Goal: Information Seeking & Learning: Learn about a topic

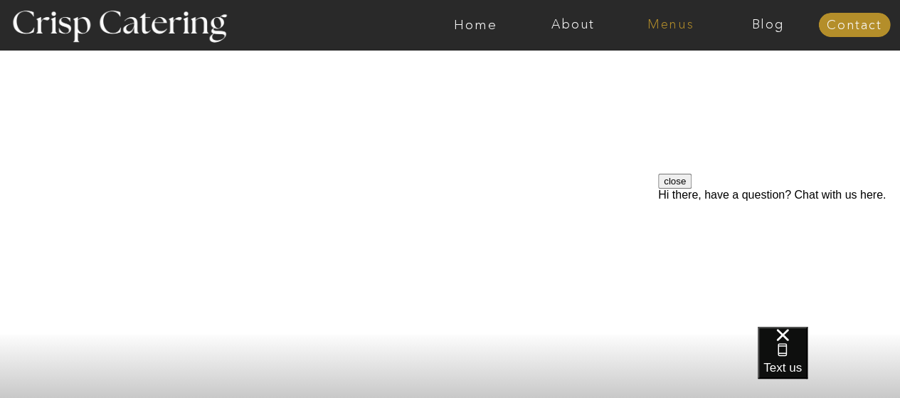
click at [667, 29] on nav "Menus" at bounding box center [670, 25] width 97 height 14
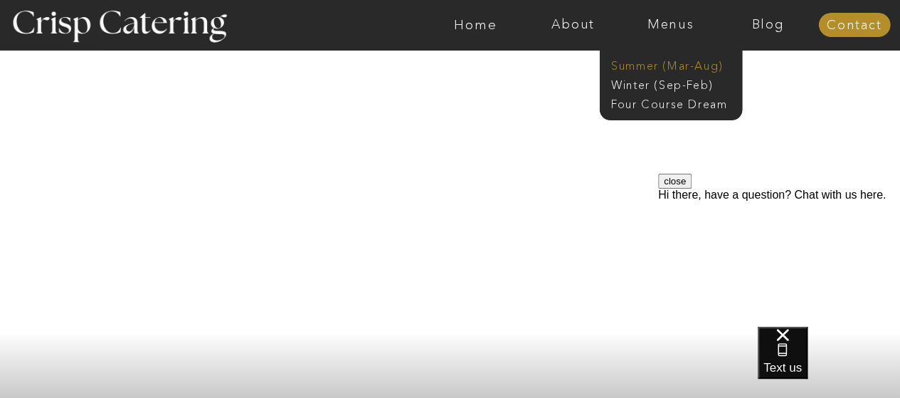
click at [667, 65] on nav "Summer (Mar-Aug)" at bounding box center [674, 65] width 127 height 14
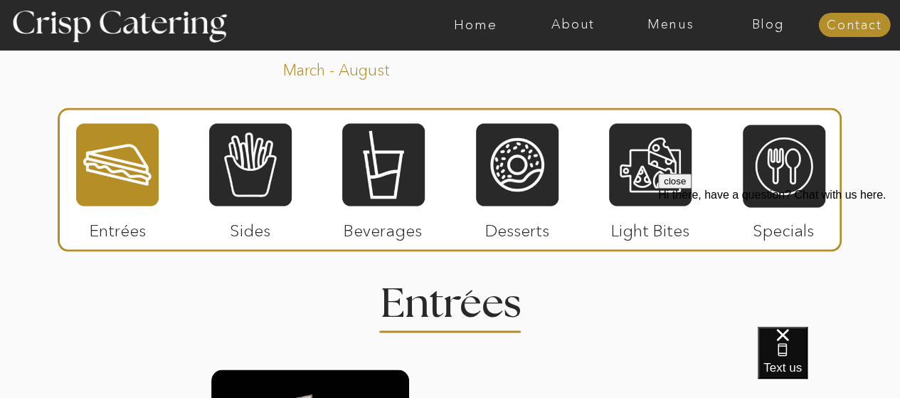
scroll to position [1259, 0]
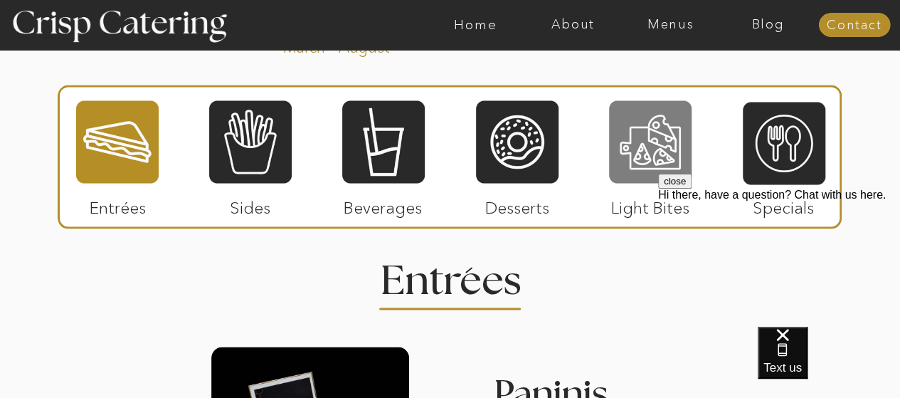
click at [646, 169] on div at bounding box center [650, 141] width 83 height 85
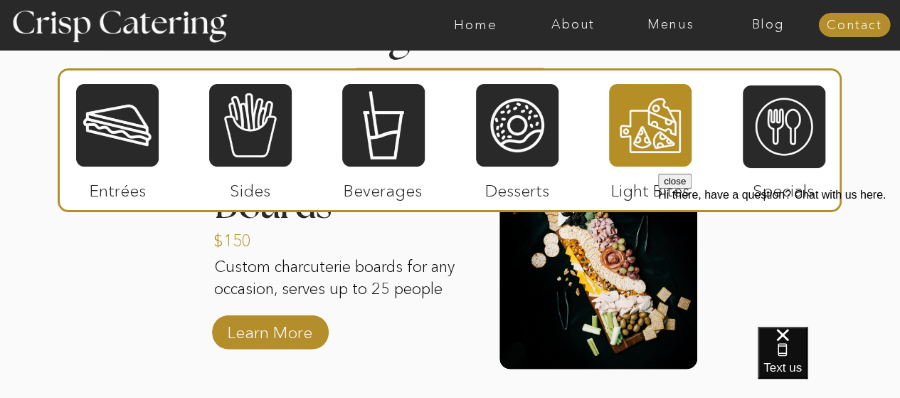
scroll to position [1503, 0]
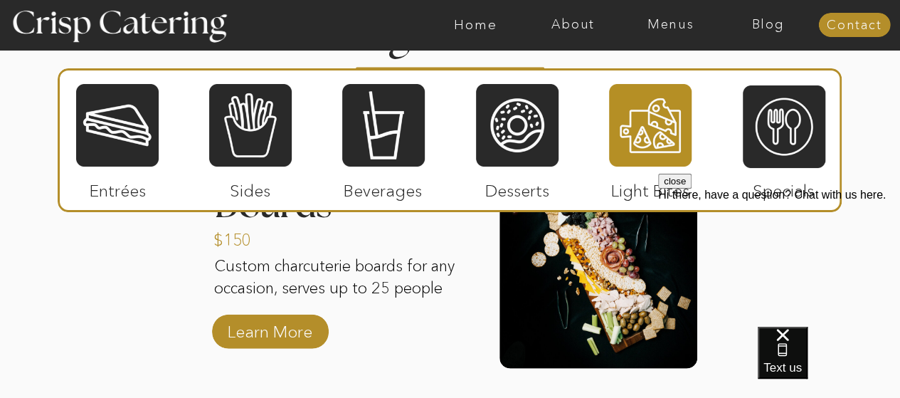
click at [26, 297] on div "About Home Menus Contact Blog About Crisp Crisp Cares Reviews faq About Home Me…" at bounding box center [450, 2] width 900 height 3011
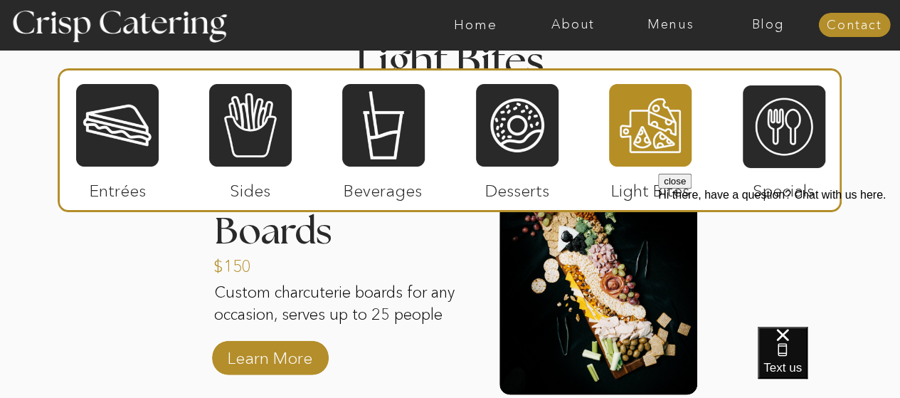
scroll to position [1478, 0]
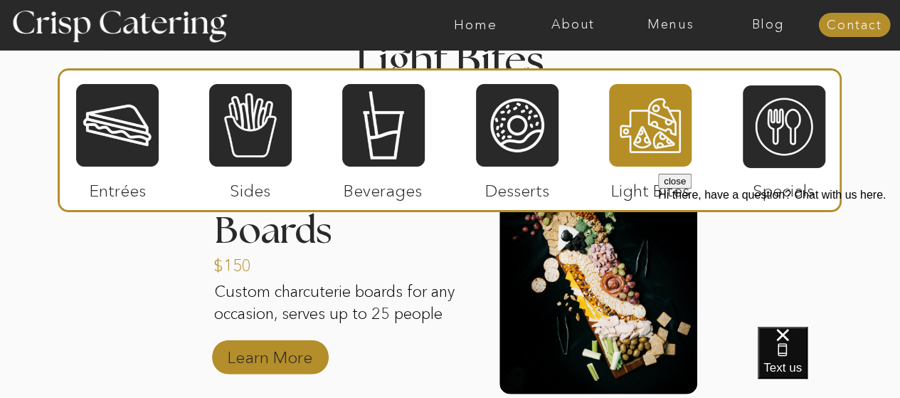
click at [258, 352] on p "Learn More" at bounding box center [270, 353] width 95 height 41
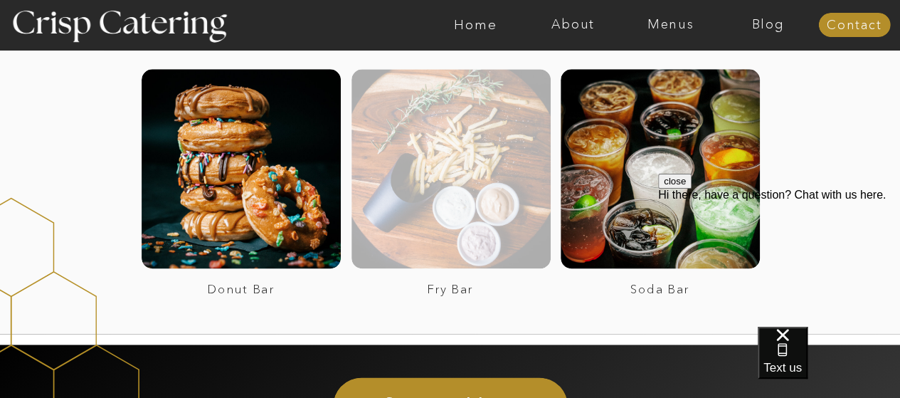
scroll to position [837, 0]
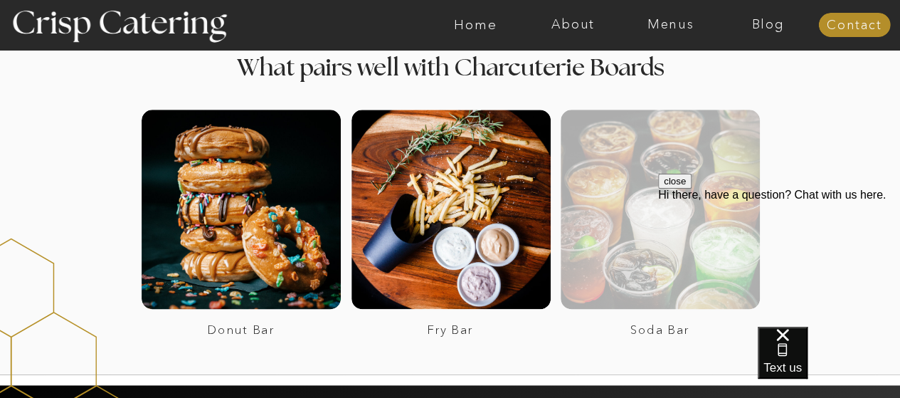
click at [596, 173] on div at bounding box center [660, 209] width 199 height 199
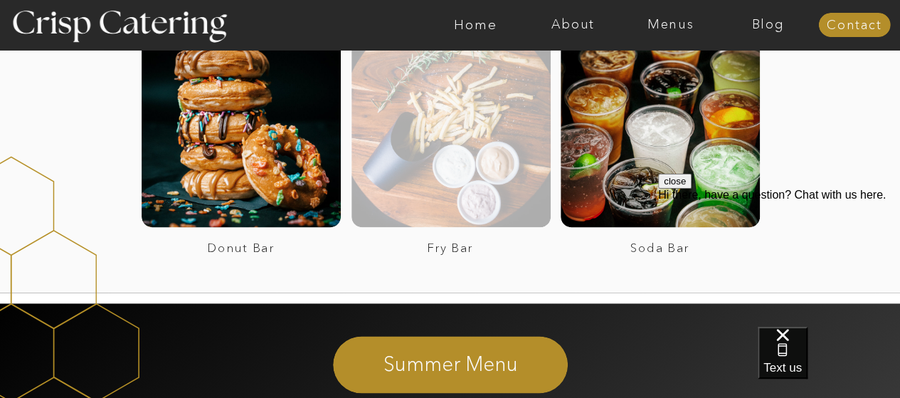
scroll to position [914, 0]
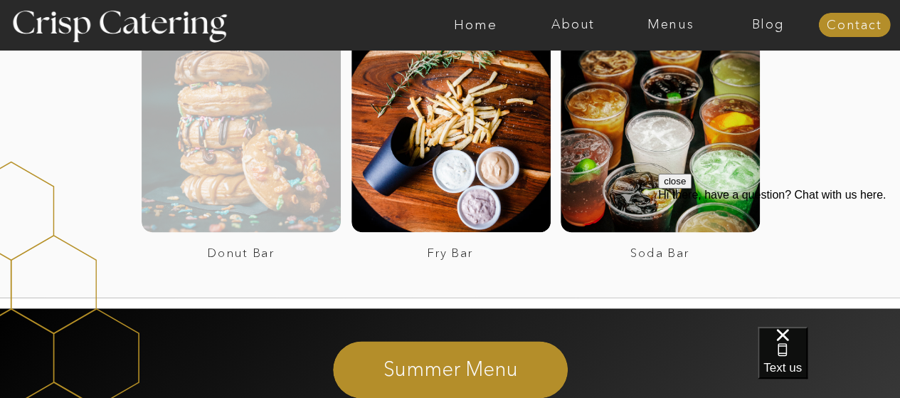
click at [258, 170] on div at bounding box center [241, 132] width 199 height 199
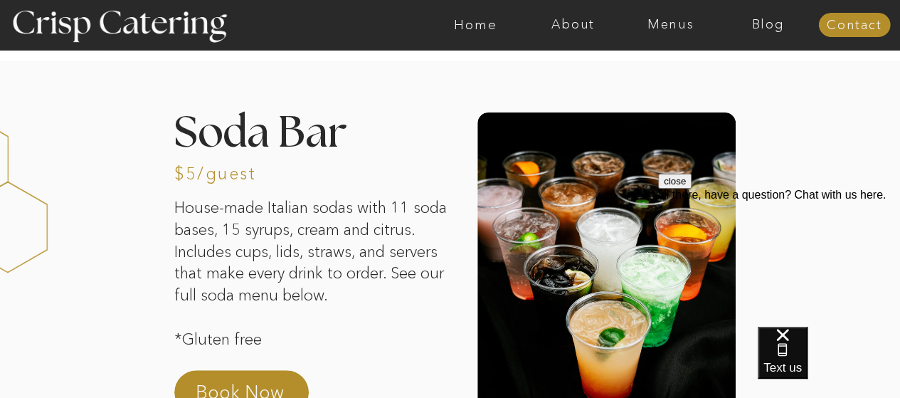
scroll to position [23, 0]
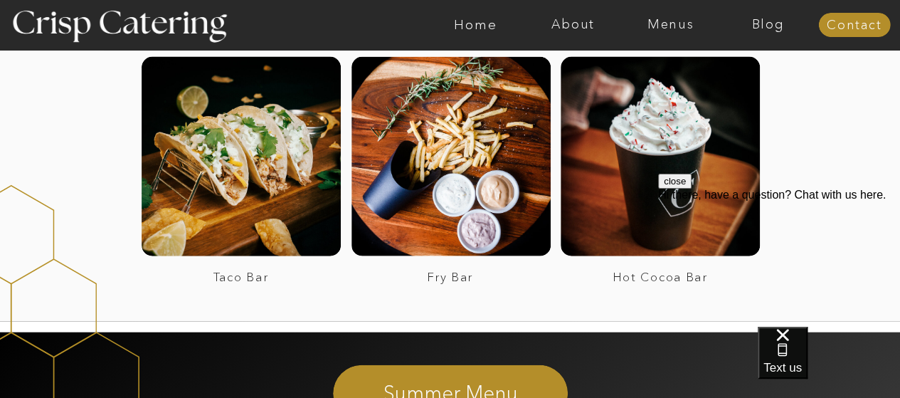
scroll to position [1582, 0]
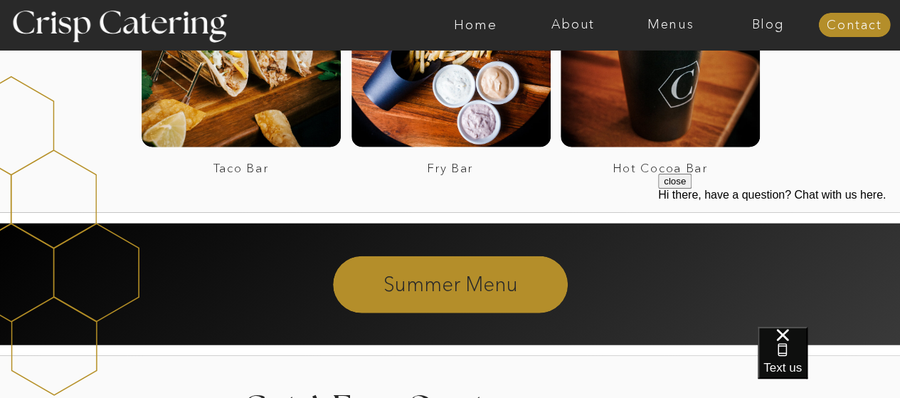
click at [423, 281] on p "Summer Menu" at bounding box center [451, 283] width 386 height 26
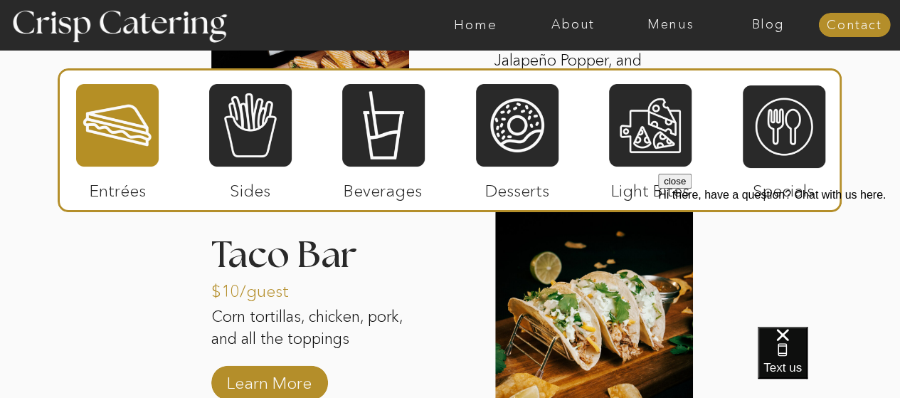
scroll to position [1672, 0]
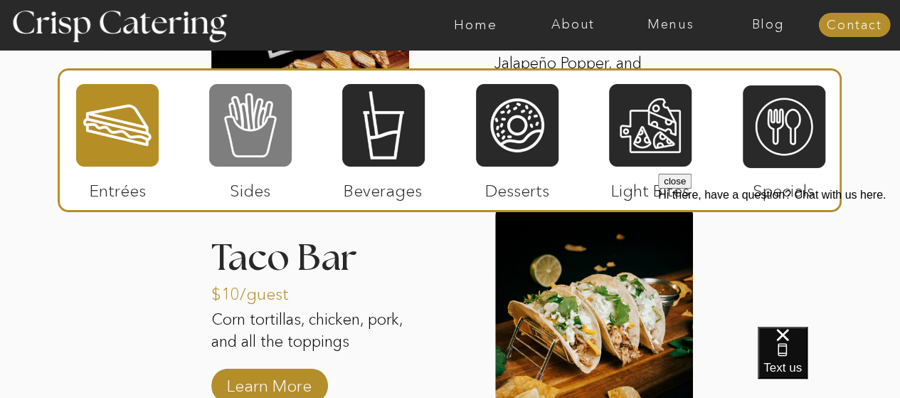
click at [278, 160] on div at bounding box center [250, 125] width 83 height 85
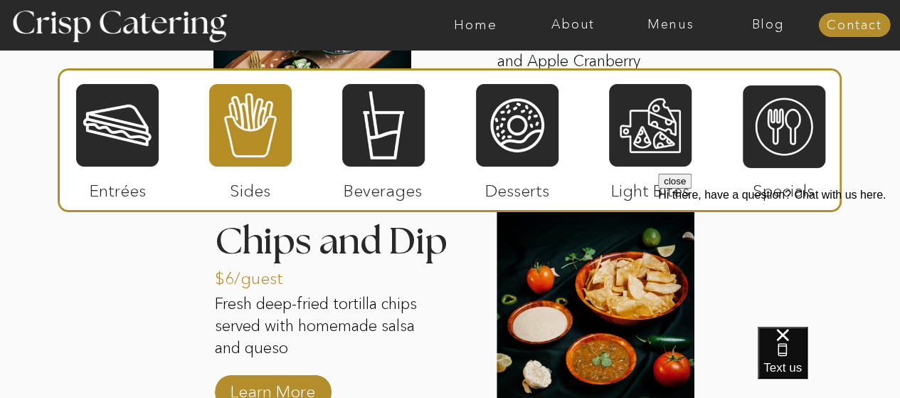
scroll to position [1972, 0]
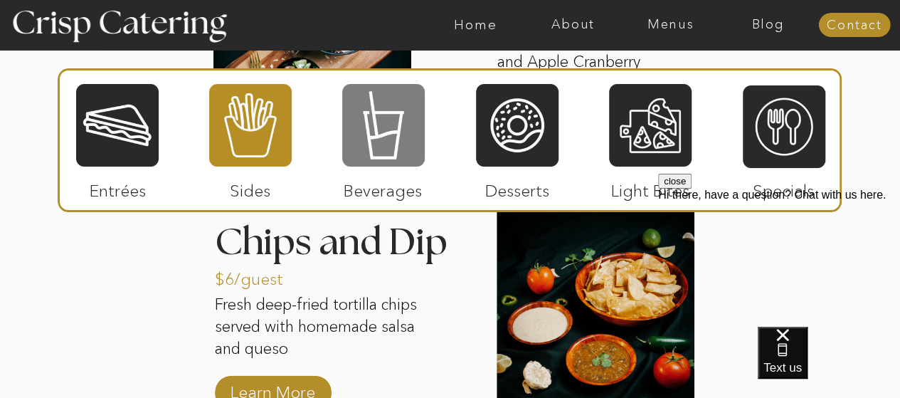
click at [357, 110] on div at bounding box center [383, 125] width 83 height 85
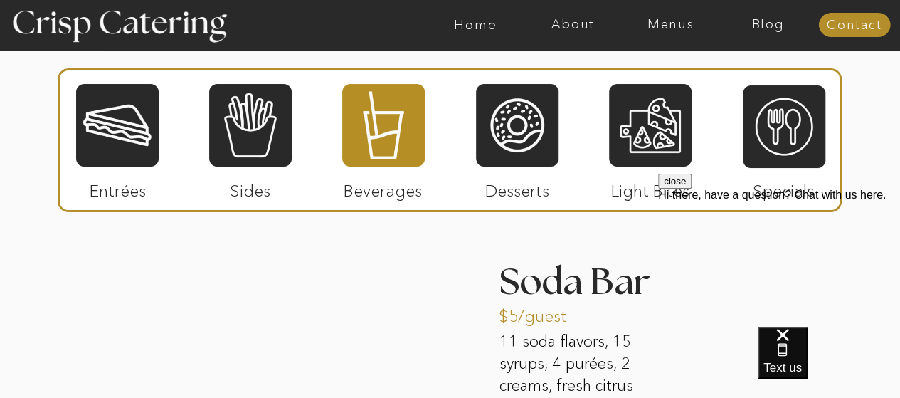
scroll to position [1381, 0]
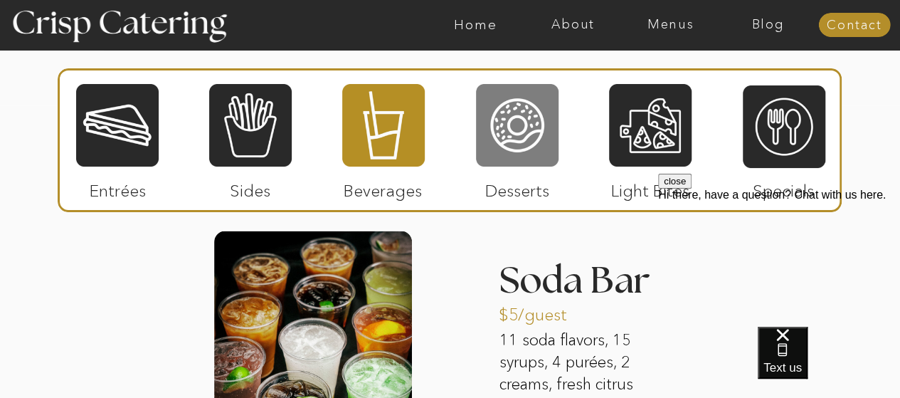
click at [500, 115] on div at bounding box center [517, 125] width 83 height 85
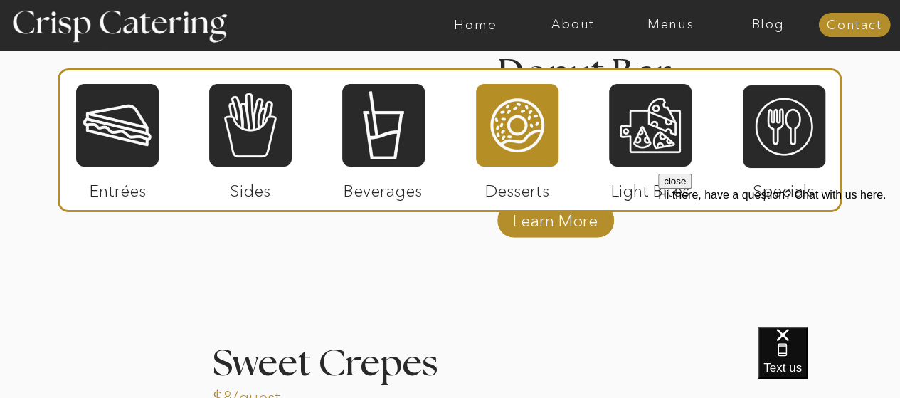
scroll to position [1723, 0]
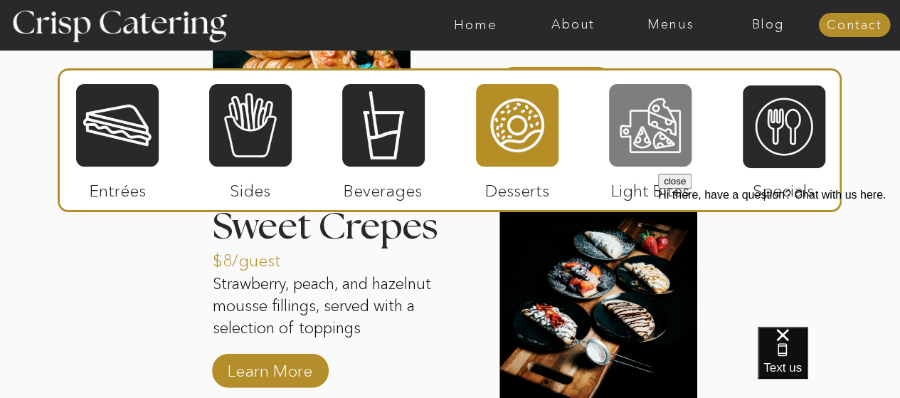
click at [613, 124] on div at bounding box center [650, 125] width 83 height 85
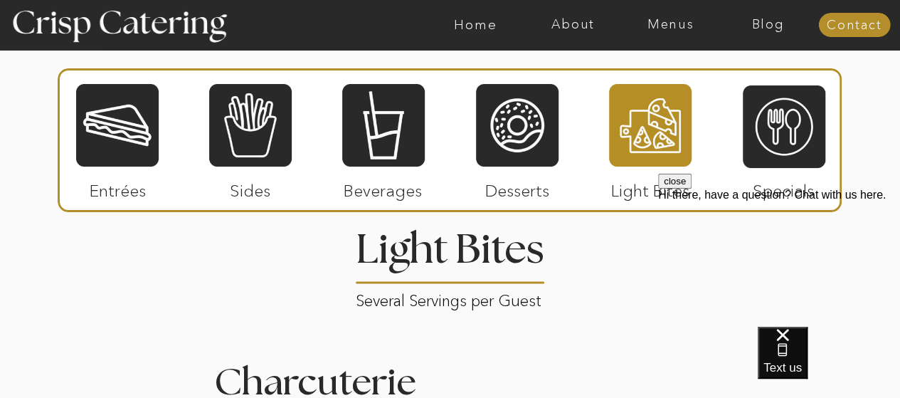
scroll to position [1287, 0]
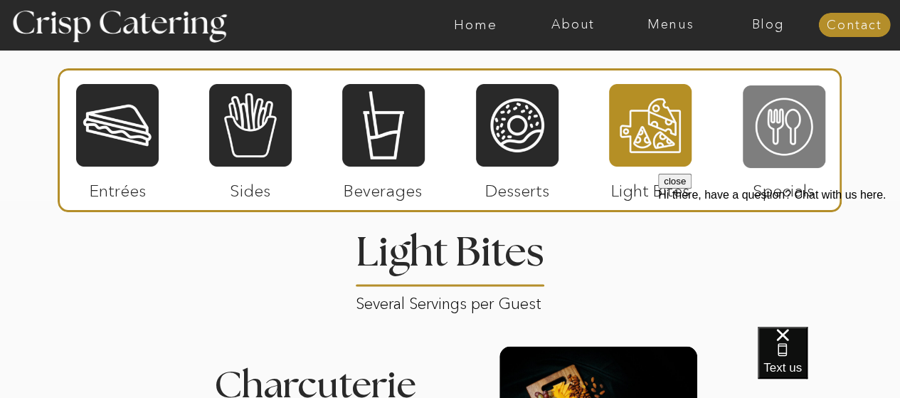
click at [767, 129] on div at bounding box center [784, 126] width 83 height 85
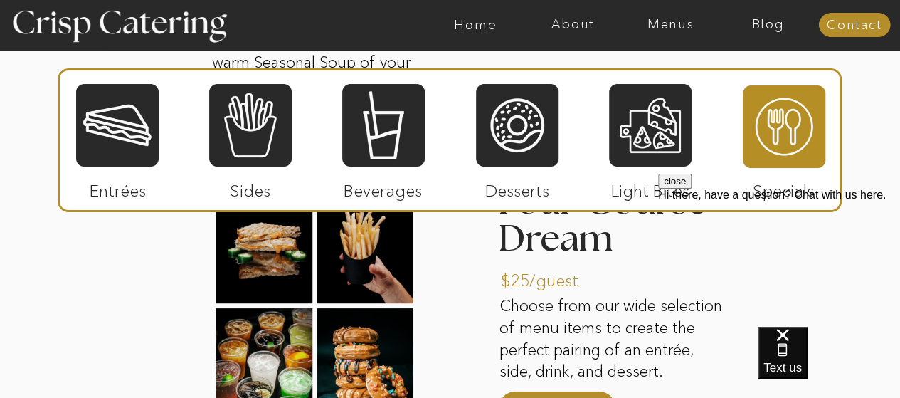
scroll to position [1738, 0]
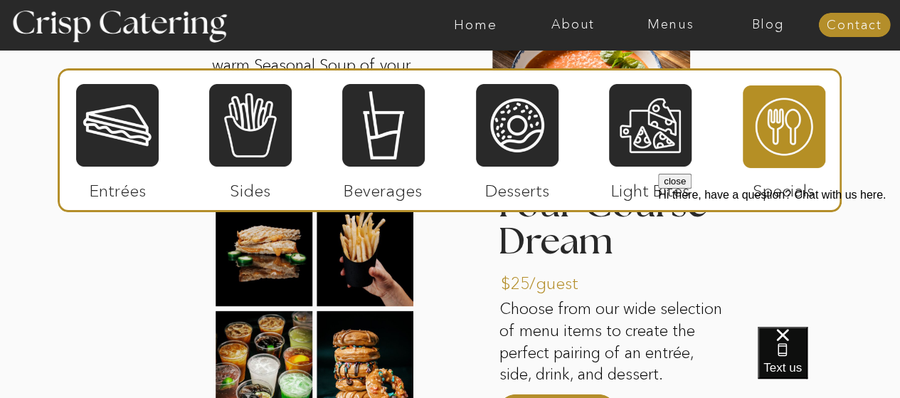
click at [141, 150] on div at bounding box center [117, 125] width 83 height 85
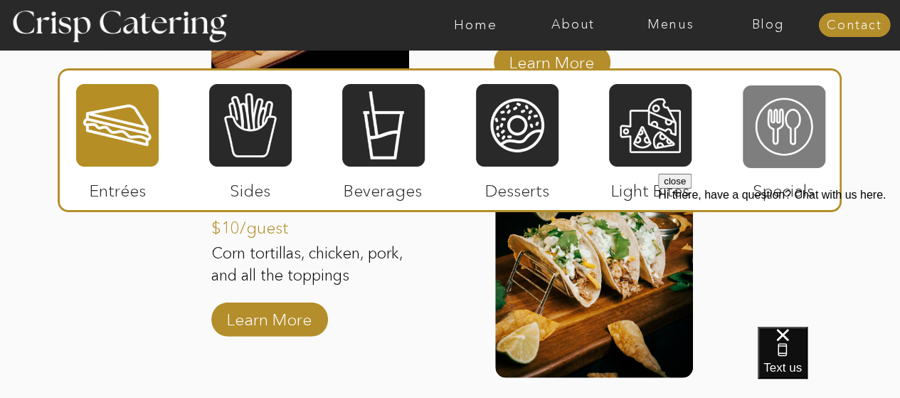
click at [791, 143] on div at bounding box center [784, 126] width 83 height 85
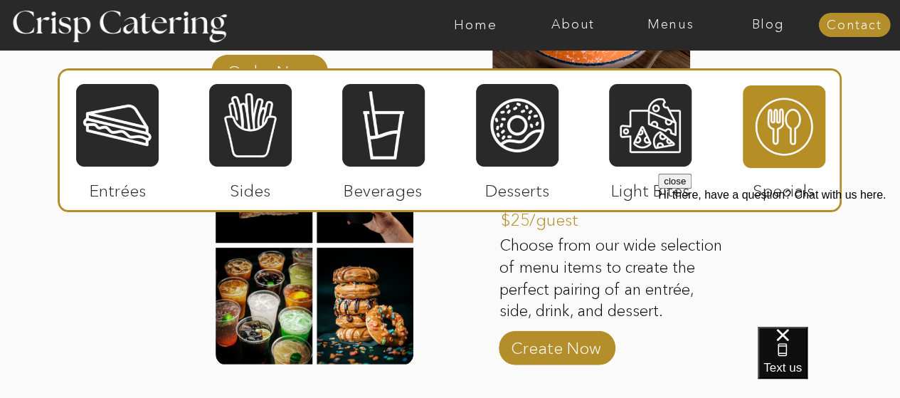
scroll to position [1804, 0]
